Goal: Find specific page/section: Find specific page/section

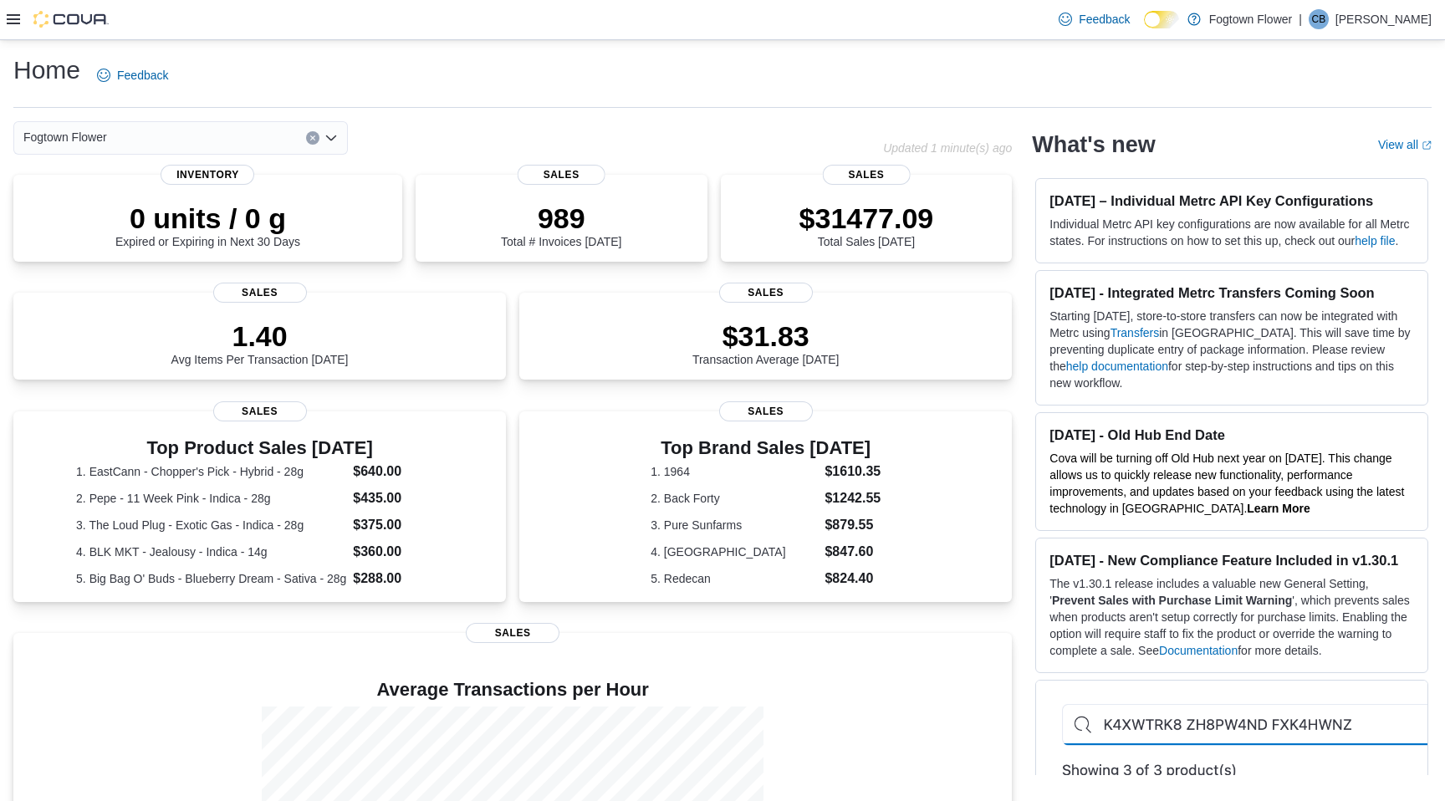
click at [310, 141] on button "Clear input" at bounding box center [312, 137] width 13 height 13
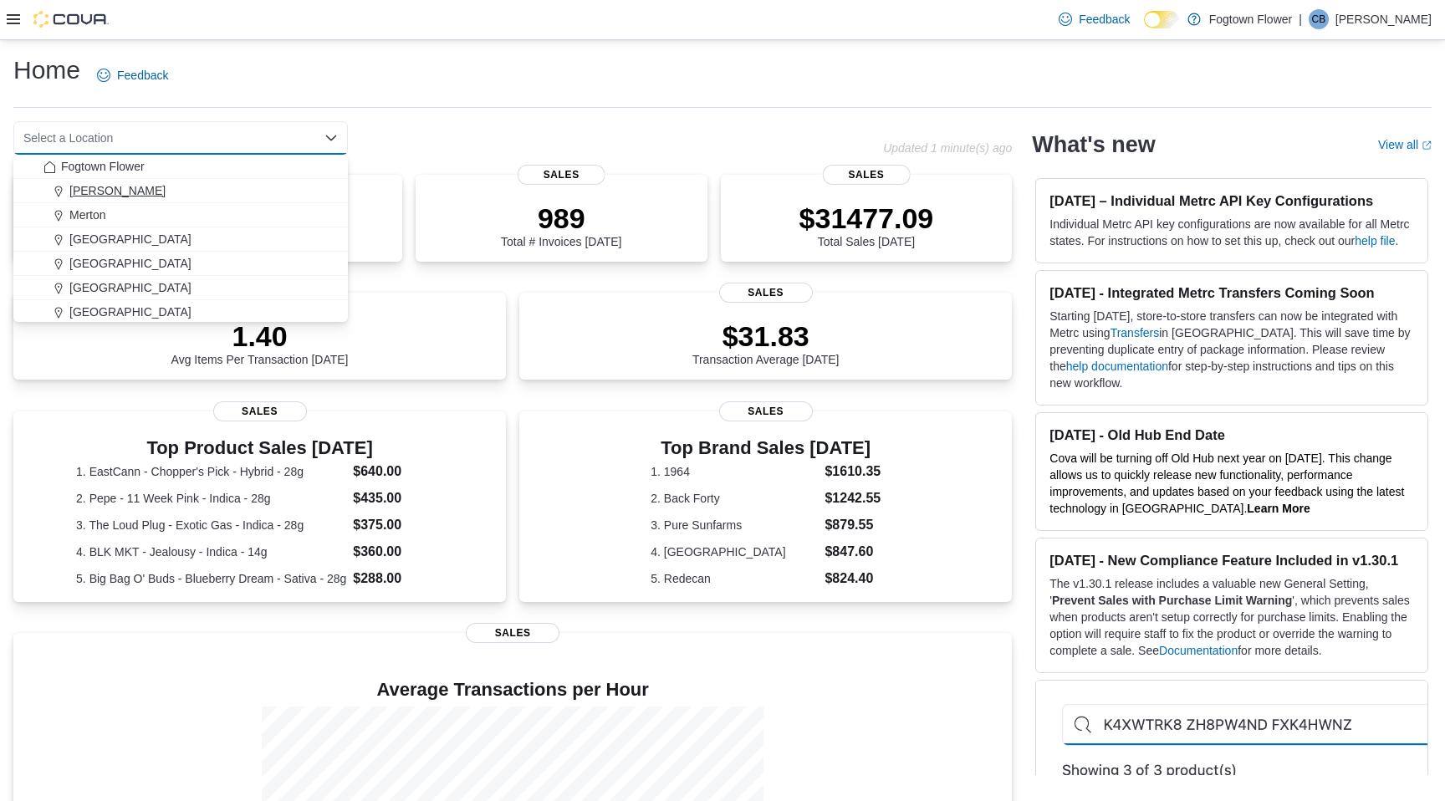
click at [98, 190] on span "[PERSON_NAME]" at bounding box center [117, 190] width 96 height 17
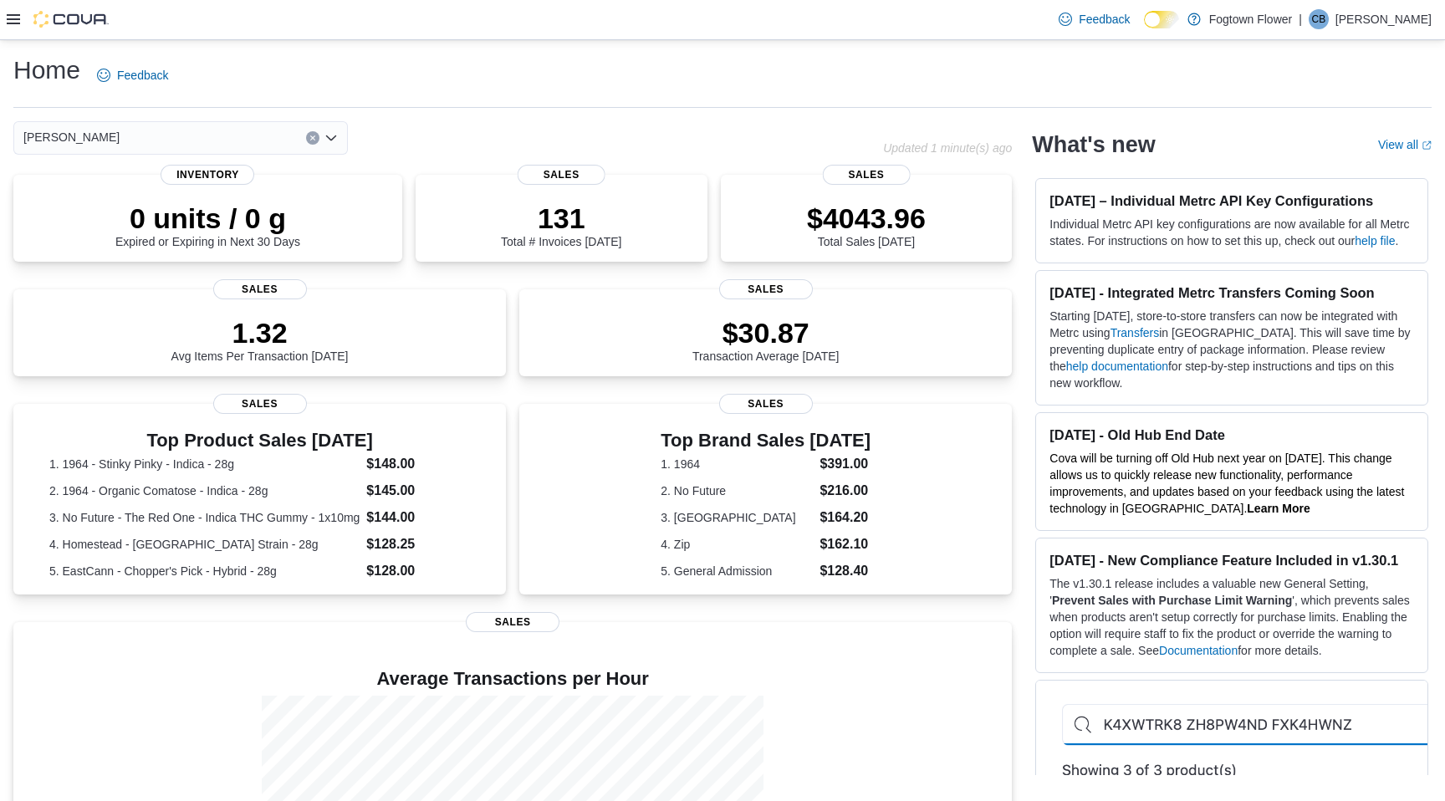
click at [308, 135] on button "Clear input" at bounding box center [312, 137] width 13 height 13
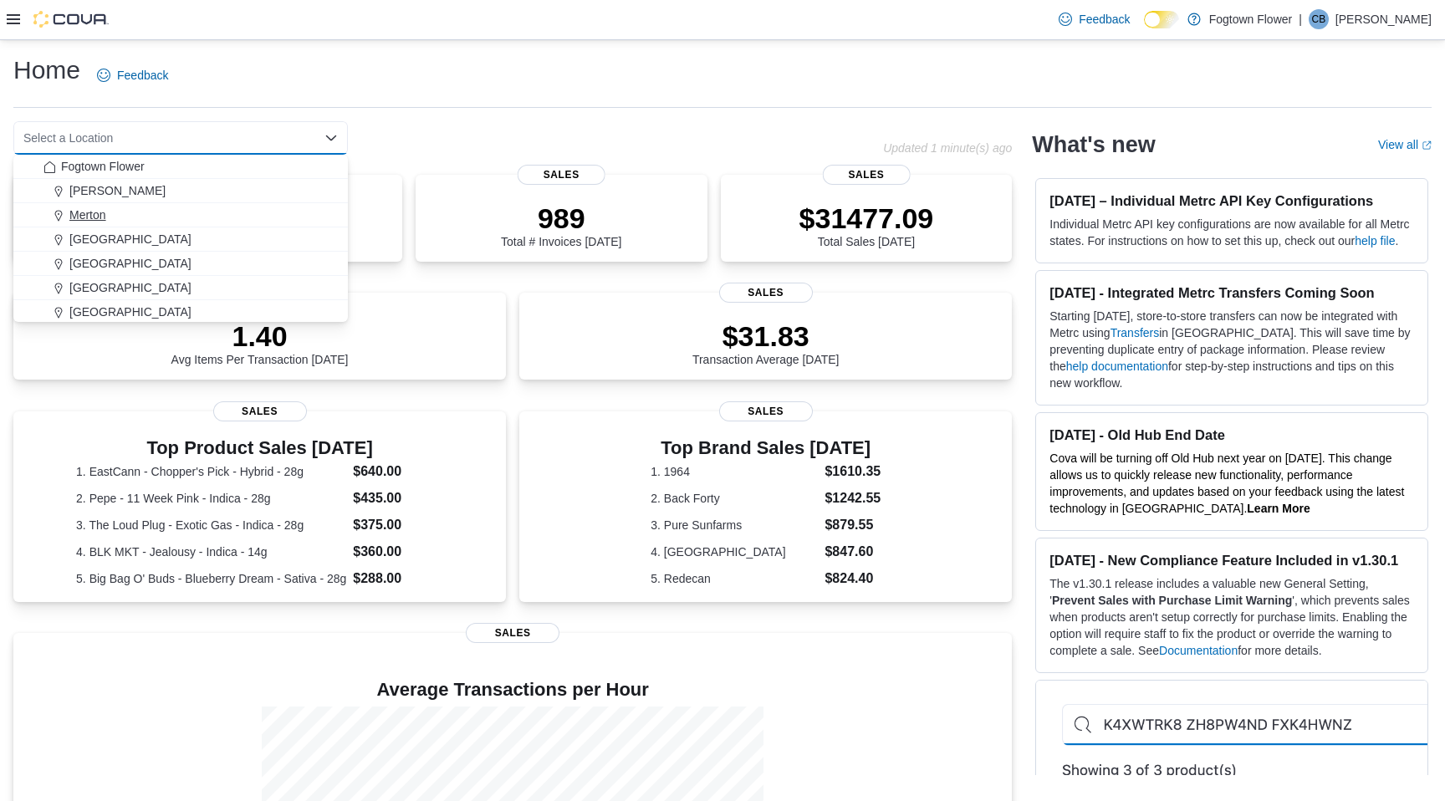
click at [94, 208] on span "Merton" at bounding box center [87, 215] width 37 height 17
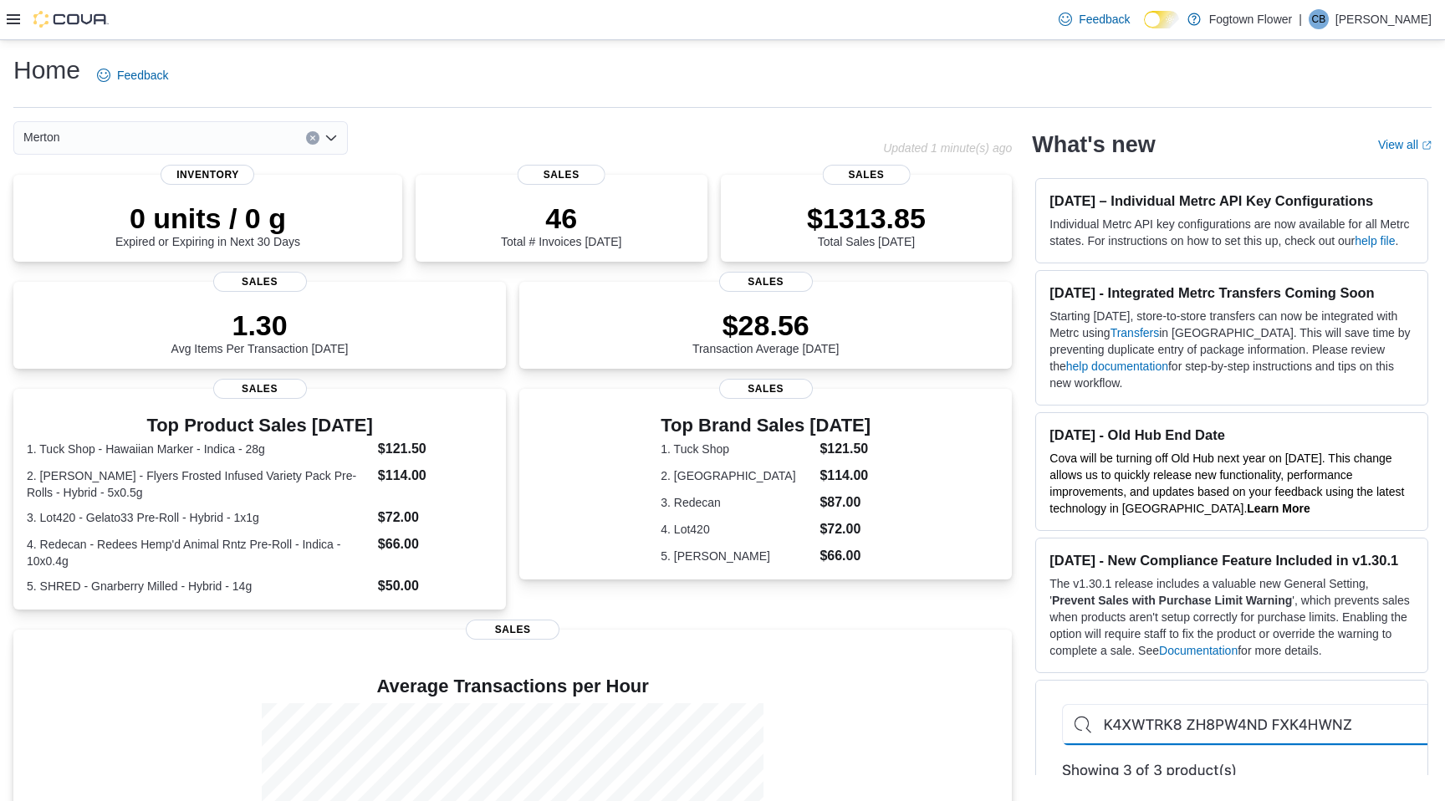
click at [314, 133] on button "Clear input" at bounding box center [312, 137] width 13 height 13
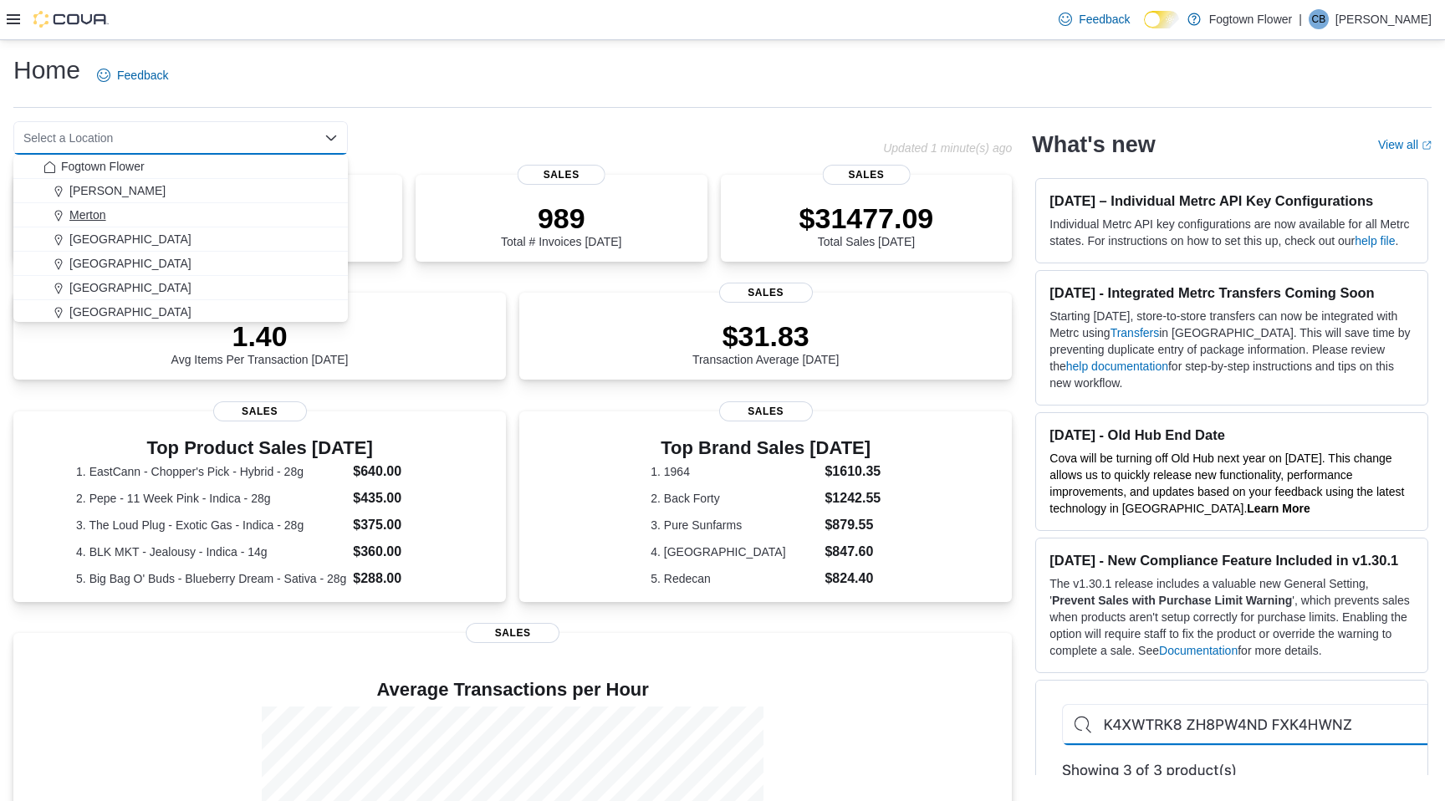
click at [84, 222] on span "Merton" at bounding box center [87, 215] width 37 height 17
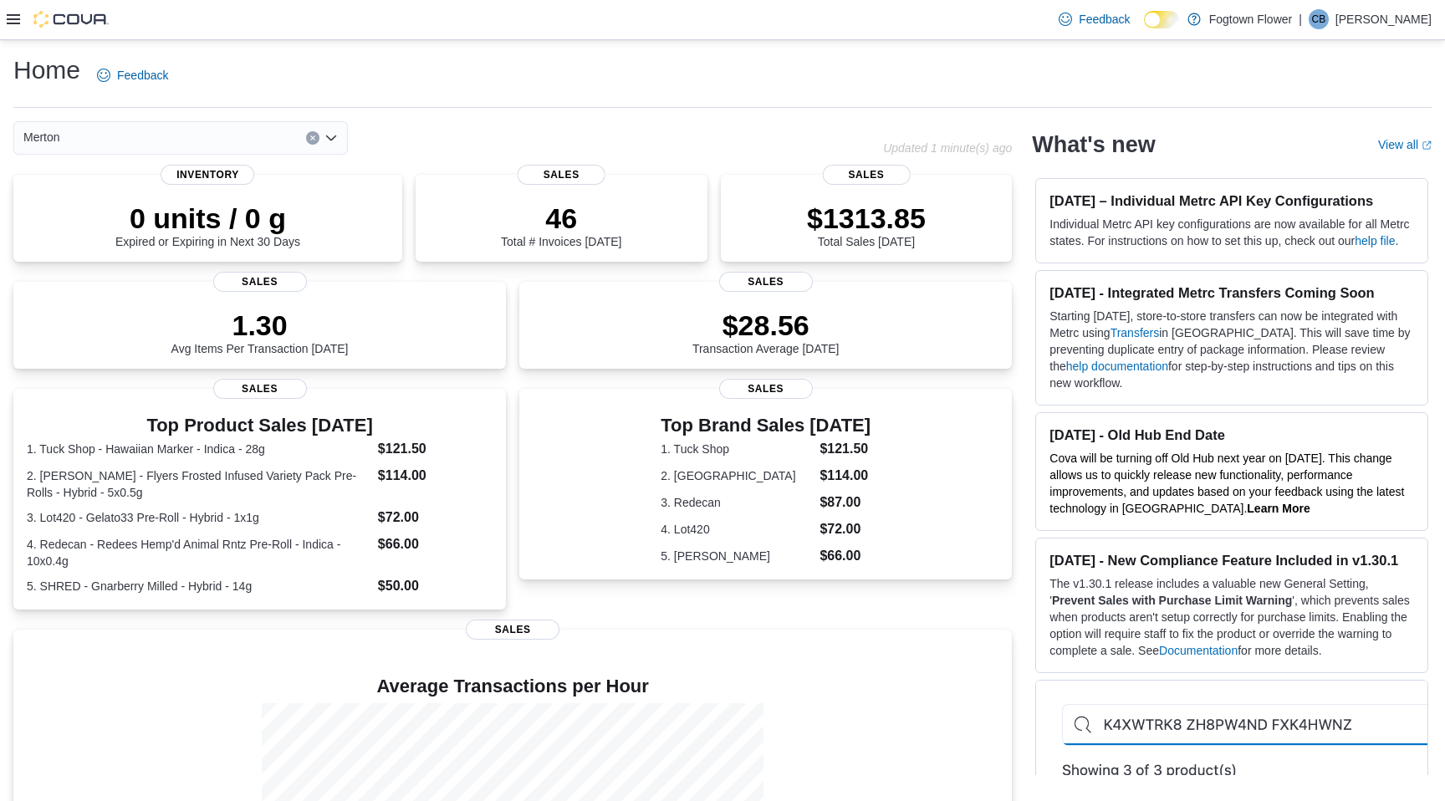
click at [306, 137] on button "Clear input" at bounding box center [312, 137] width 13 height 13
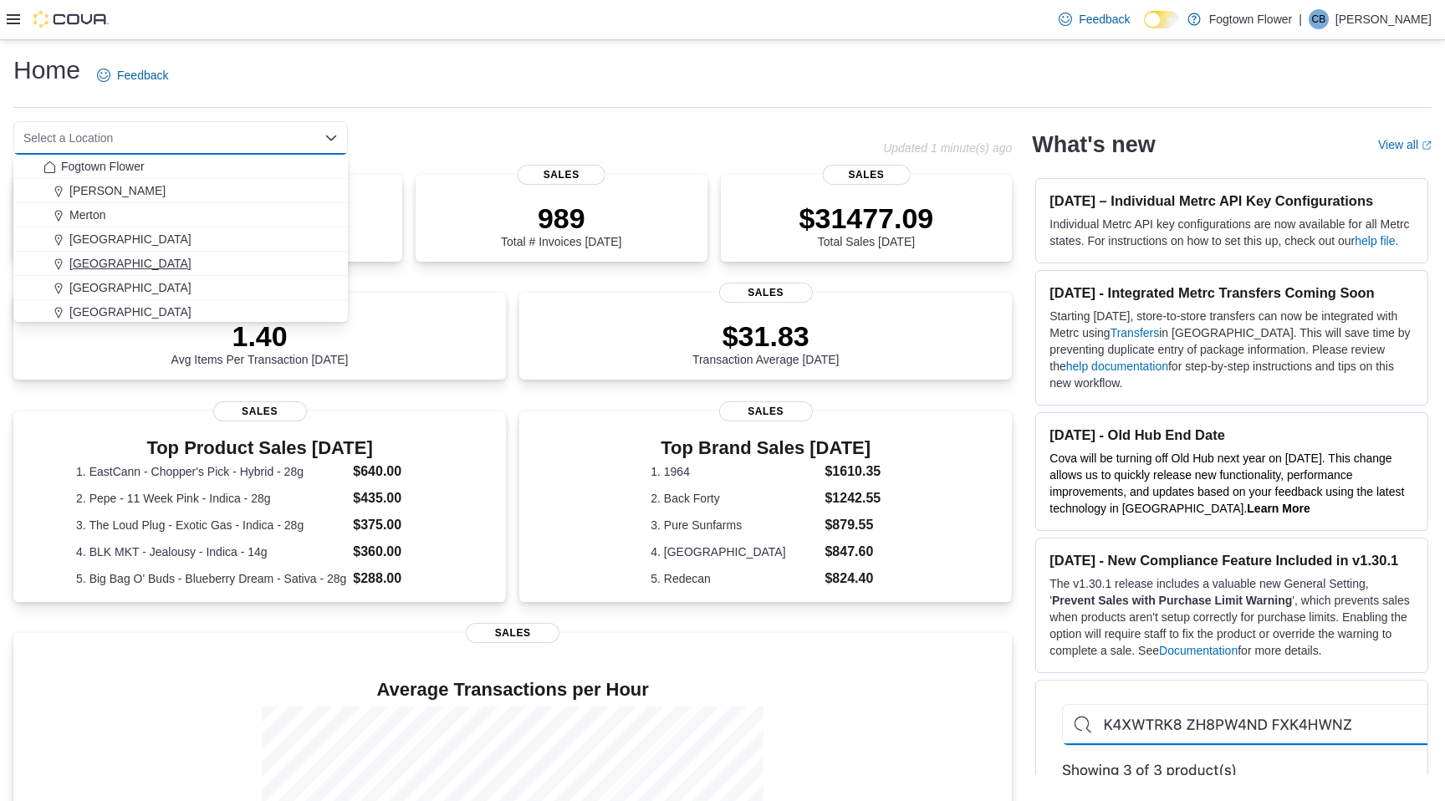
click at [97, 268] on span "[GEOGRAPHIC_DATA]" at bounding box center [130, 263] width 122 height 17
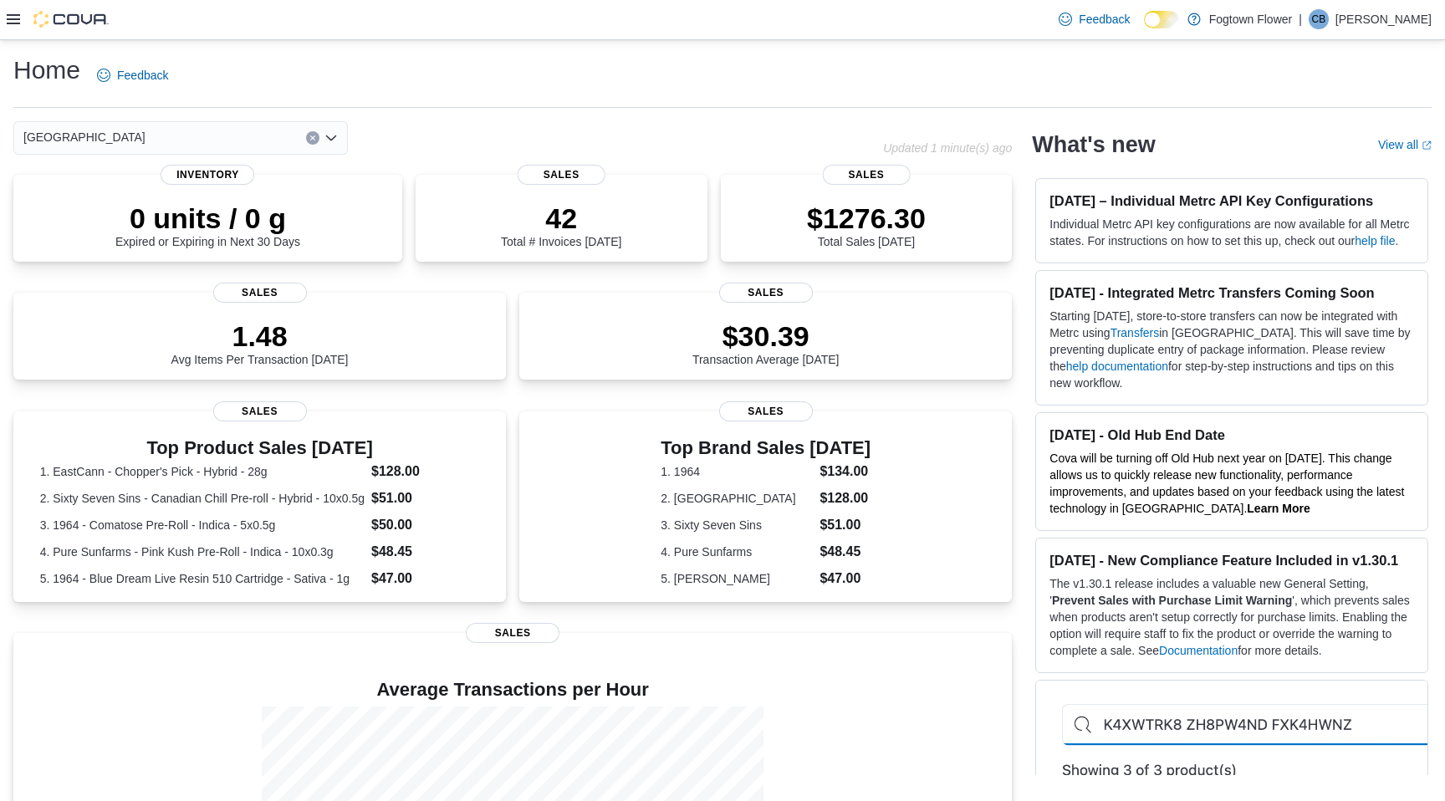
click at [312, 133] on button "Clear input" at bounding box center [312, 137] width 13 height 13
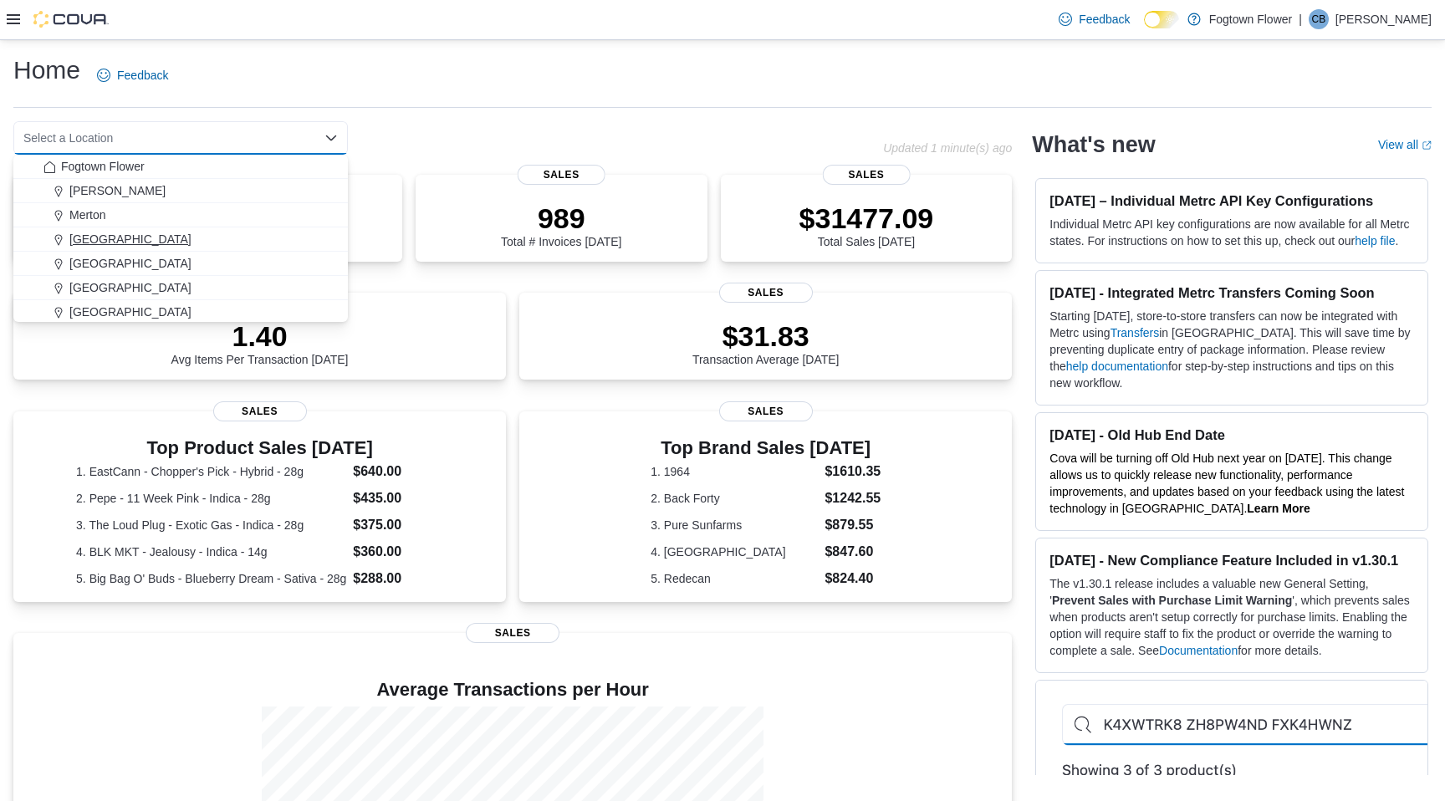
click at [94, 237] on span "[GEOGRAPHIC_DATA]" at bounding box center [130, 239] width 122 height 17
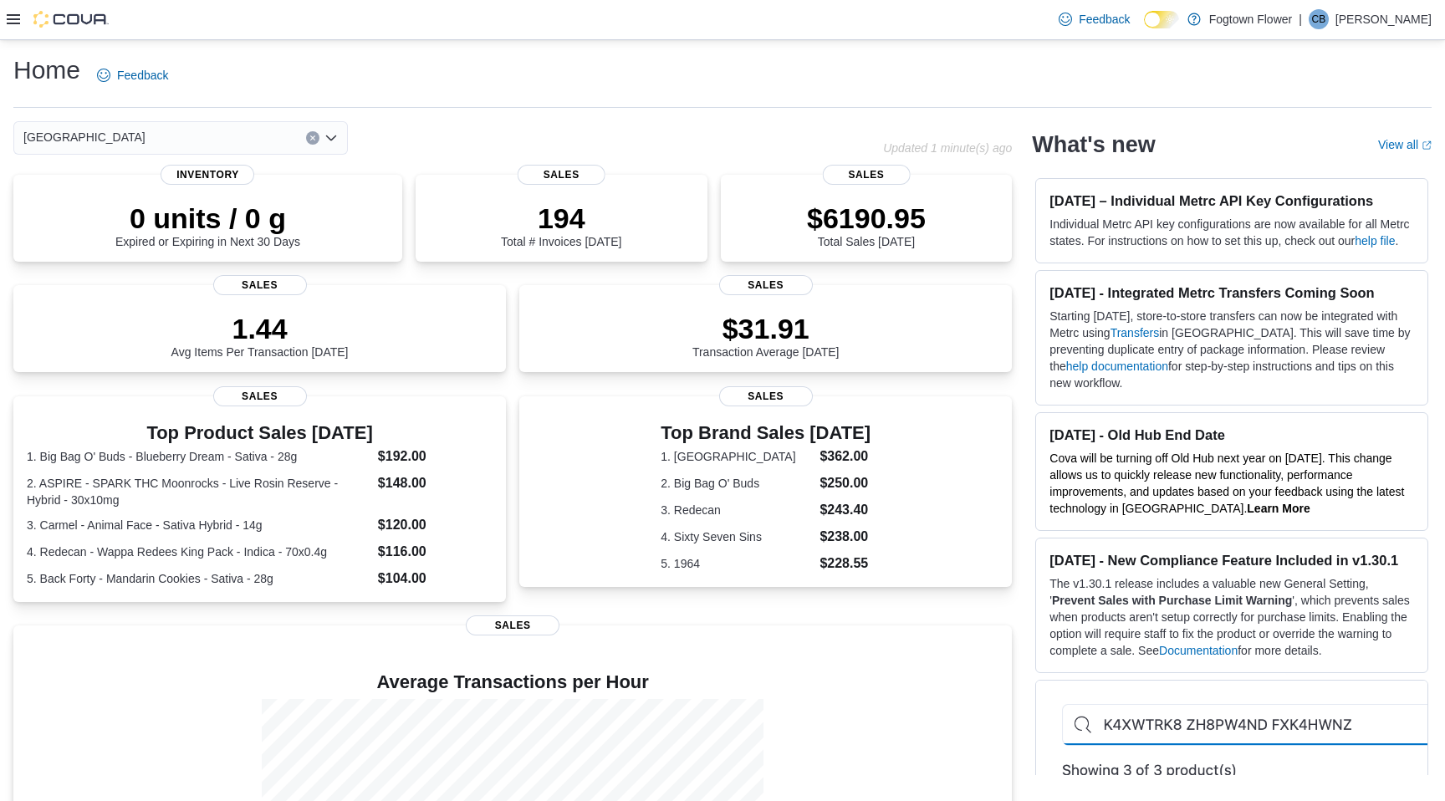
click at [312, 136] on icon "Clear input" at bounding box center [312, 137] width 4 height 4
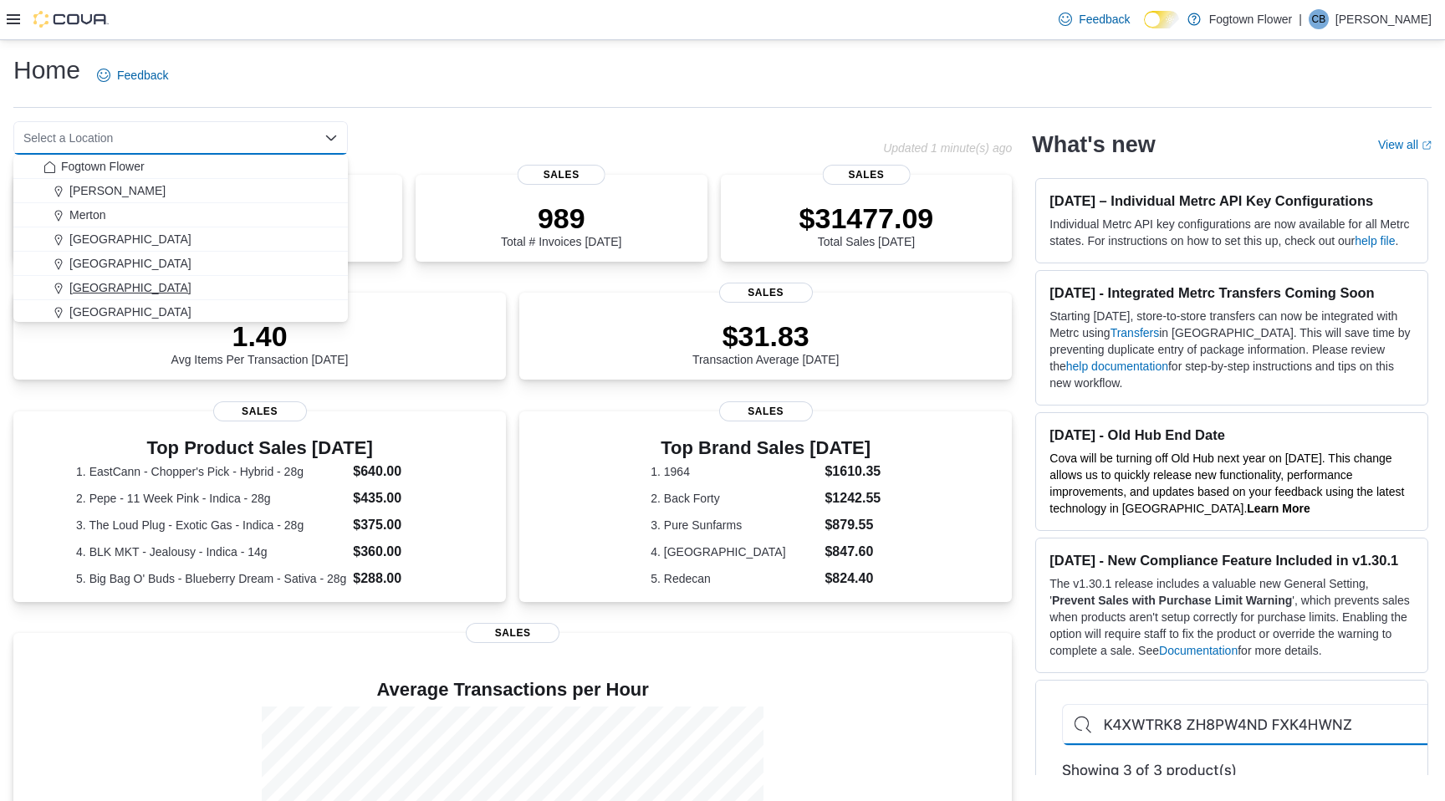
click at [85, 286] on span "[GEOGRAPHIC_DATA]" at bounding box center [130, 287] width 122 height 17
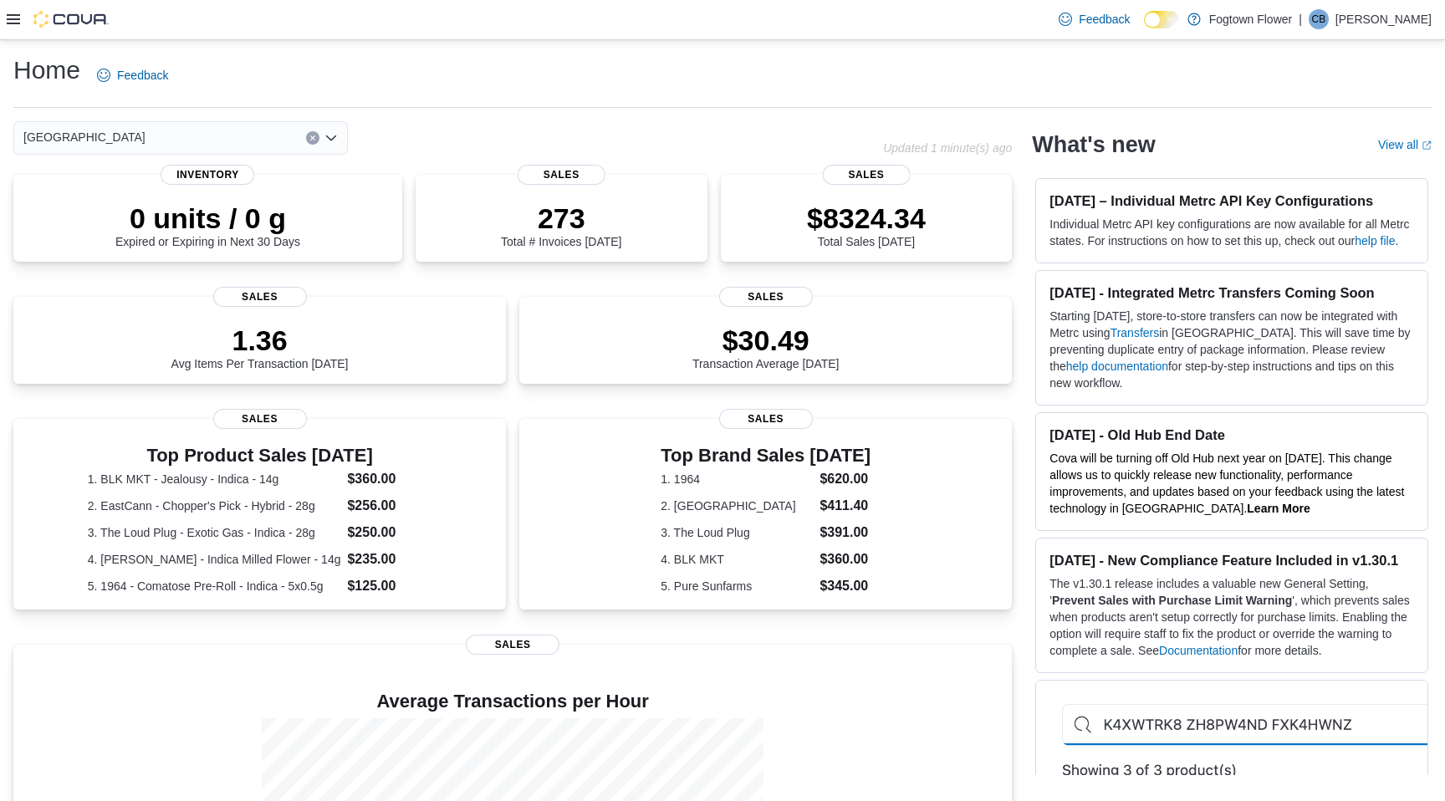
click at [318, 136] on button "Clear input" at bounding box center [312, 137] width 13 height 13
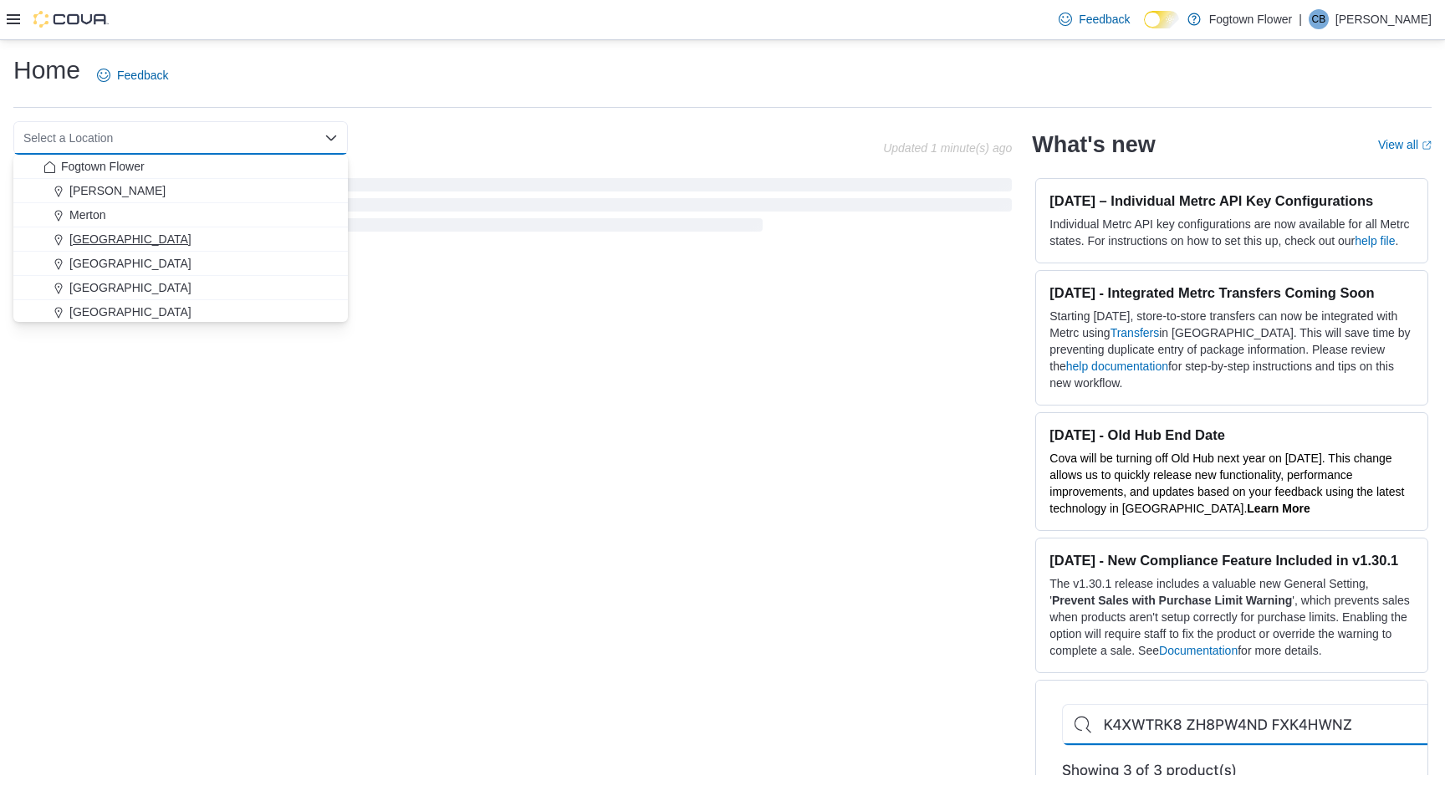
scroll to position [27, 0]
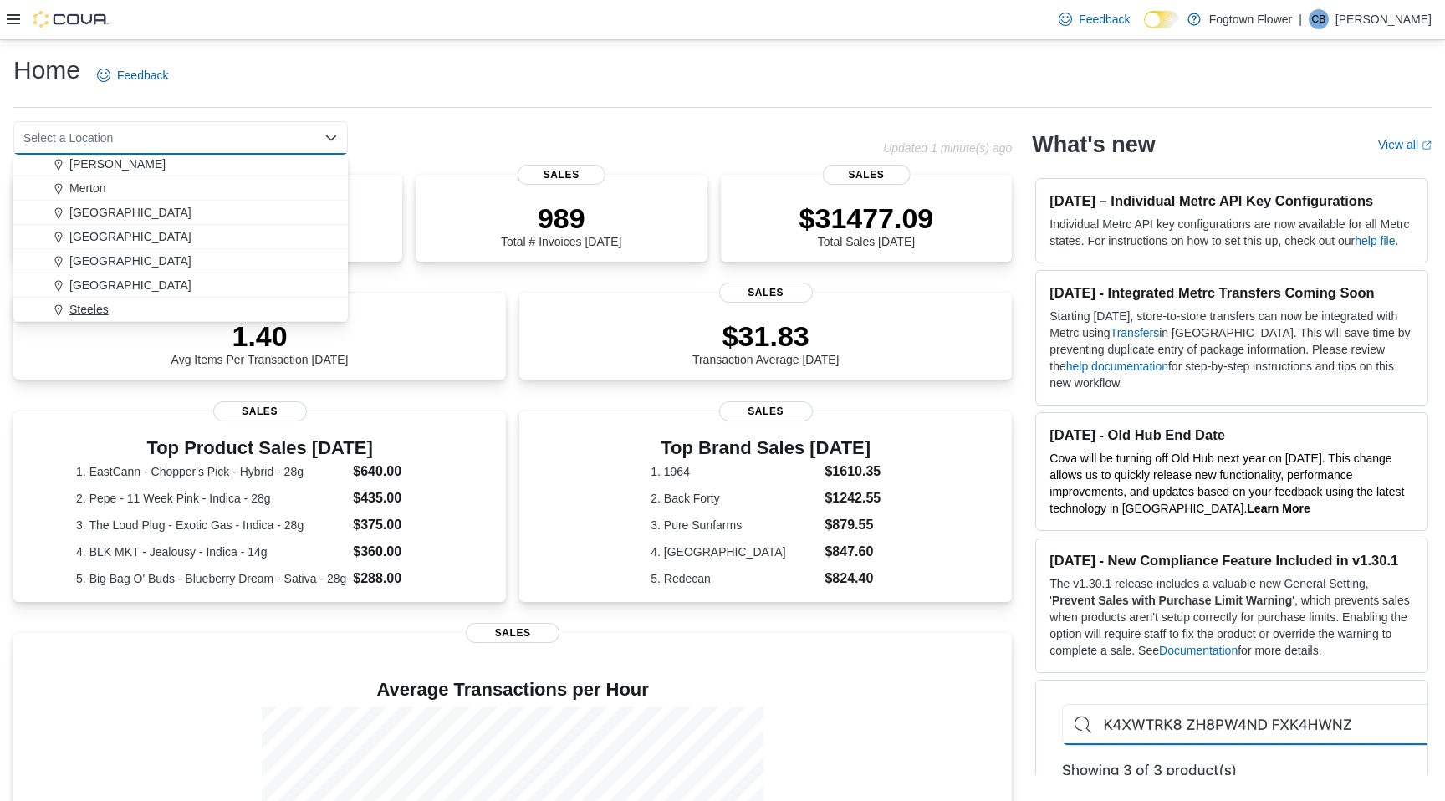
click at [97, 305] on span "Steeles" at bounding box center [88, 309] width 39 height 17
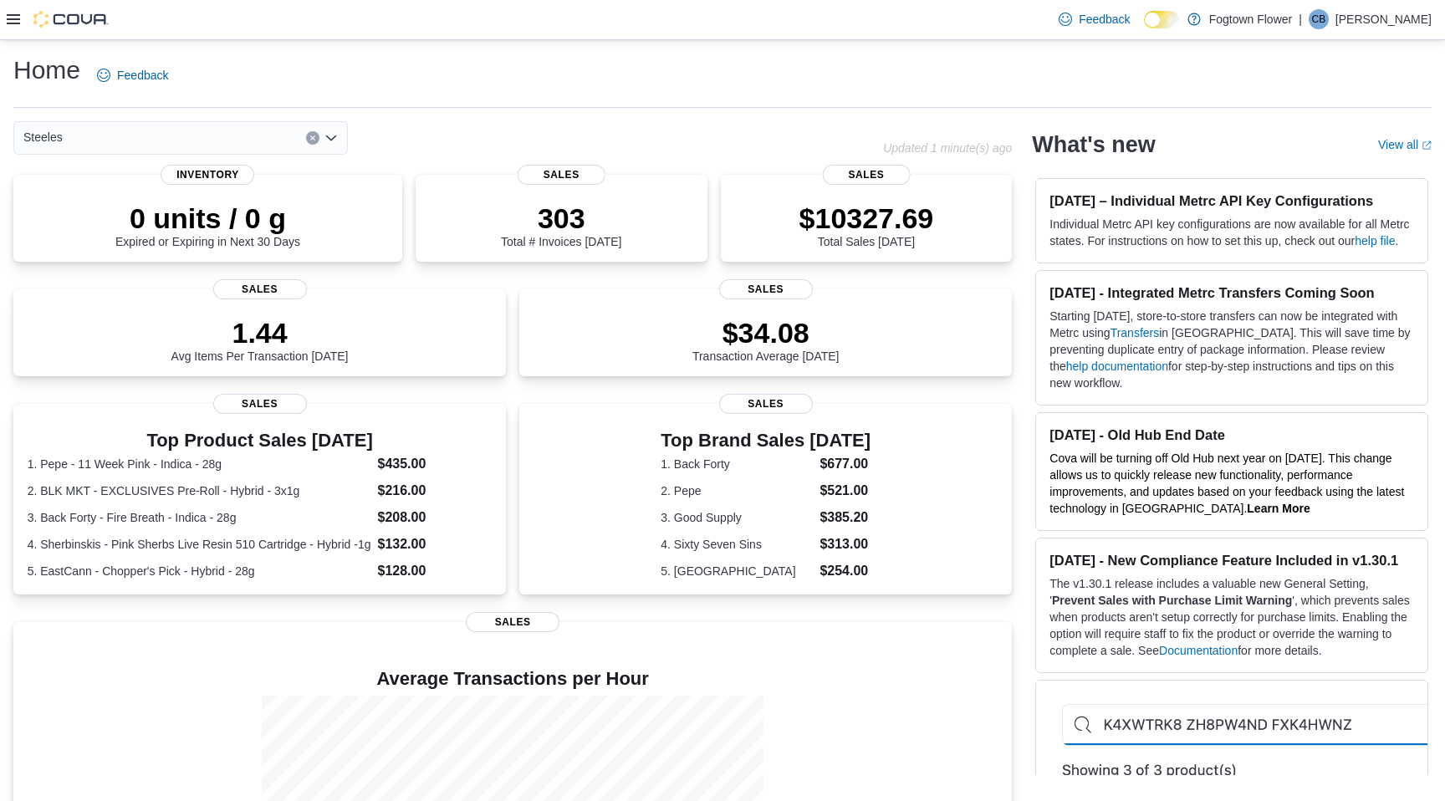
click at [314, 138] on icon "Clear input" at bounding box center [312, 138] width 7 height 7
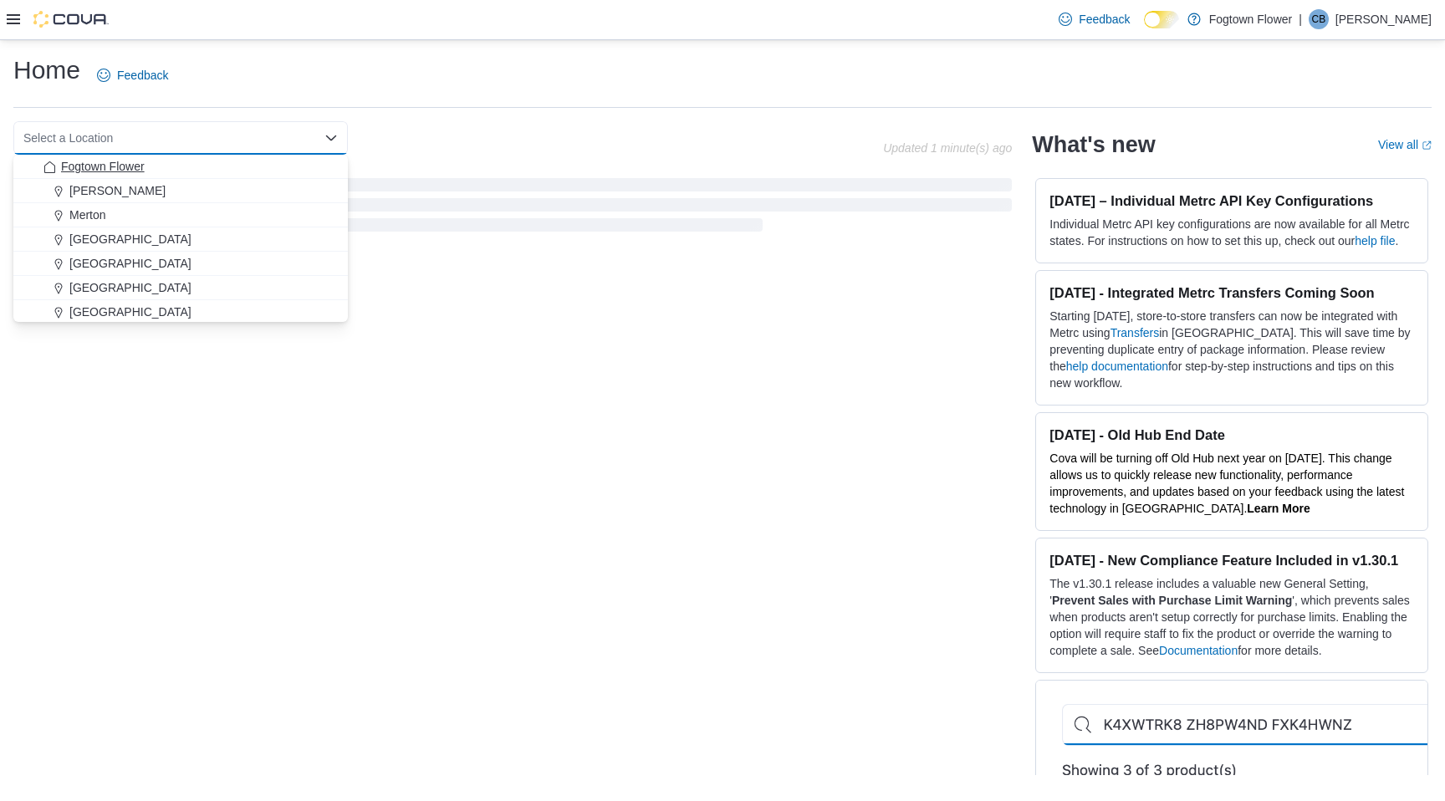
click at [129, 162] on span "Fogtown Flower" at bounding box center [103, 166] width 84 height 17
